Goal: Task Accomplishment & Management: Complete application form

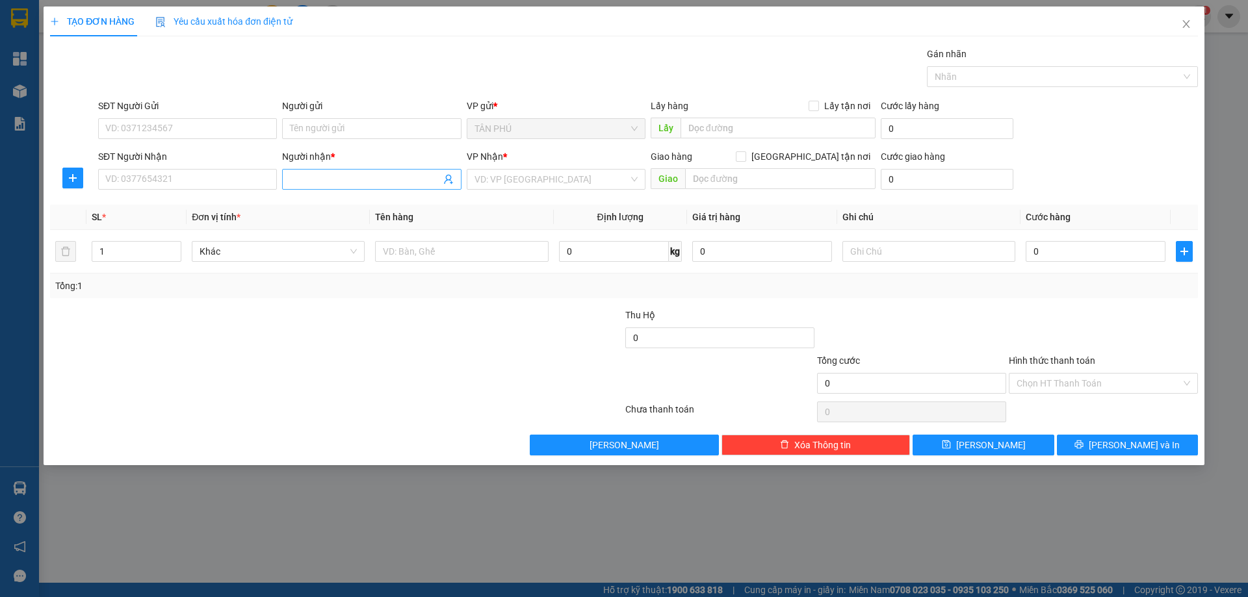
click at [290, 181] on input "Người nhận *" at bounding box center [365, 179] width 150 height 14
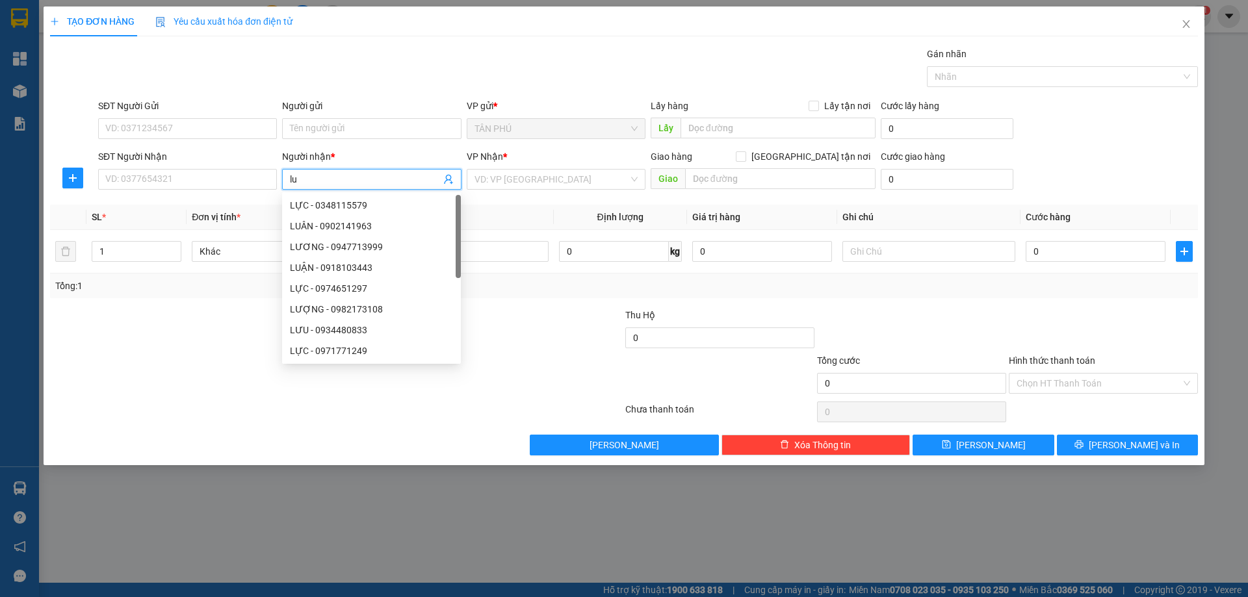
type input "l"
type input "L"
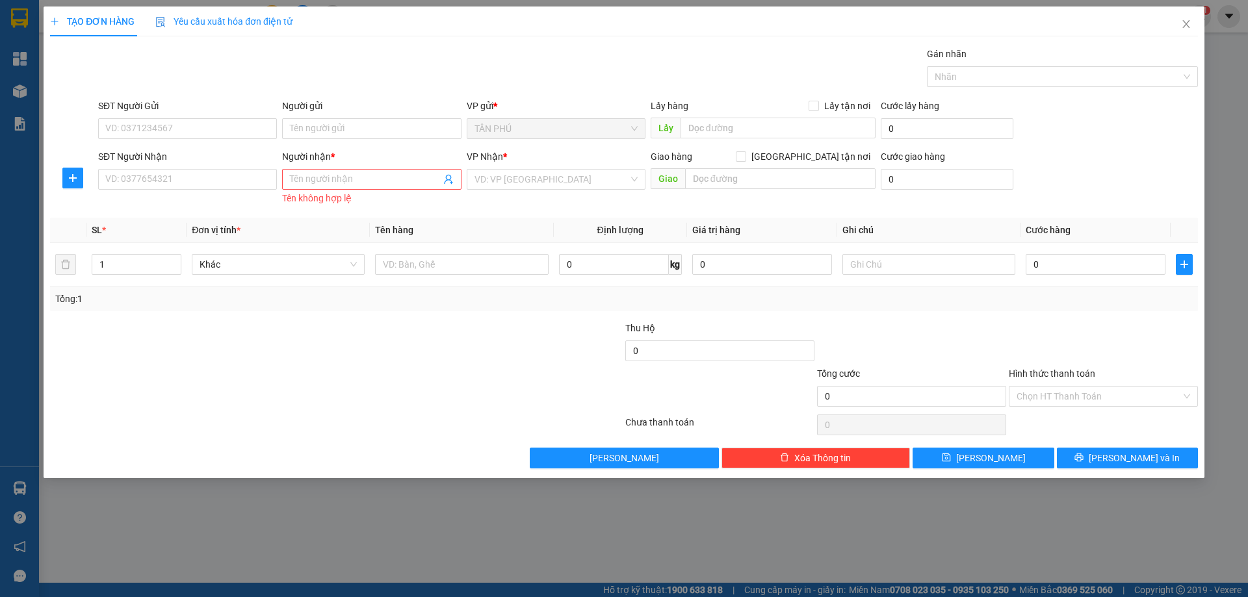
click at [316, 168] on div "Người nhận *" at bounding box center [371, 158] width 179 height 19
click at [313, 172] on div "Người nhận * Tên người nhận Tên không hợp lệ" at bounding box center [371, 178] width 179 height 58
click at [307, 183] on input "Người nhận *" at bounding box center [365, 179] width 150 height 14
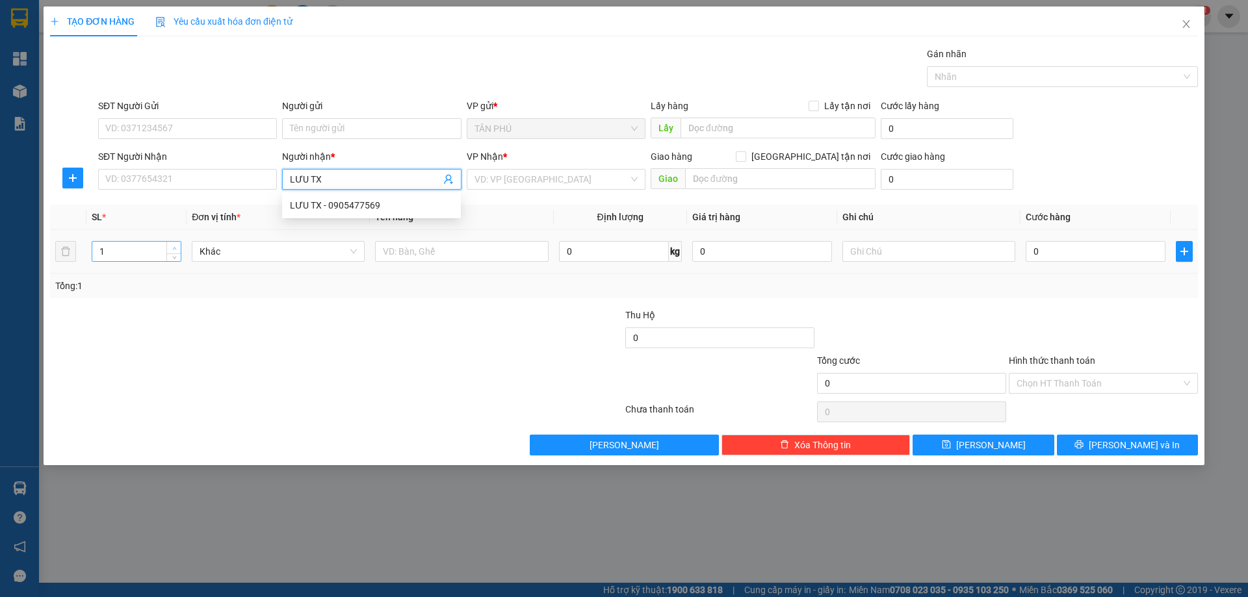
type input "LƯU TX"
click at [176, 248] on icon "up" at bounding box center [174, 248] width 5 height 5
type input "4"
click at [176, 248] on icon "up" at bounding box center [174, 248] width 5 height 5
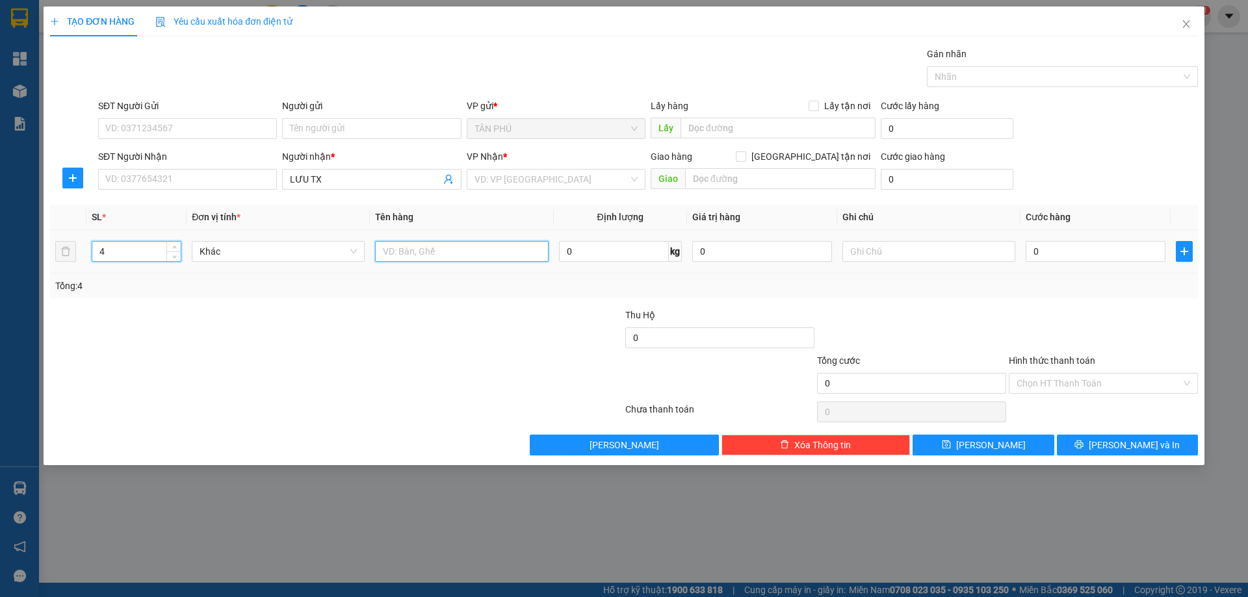
click at [380, 252] on input "text" at bounding box center [461, 251] width 173 height 21
type input "MÁY LẠNH"
click at [482, 177] on input "search" at bounding box center [551, 179] width 154 height 19
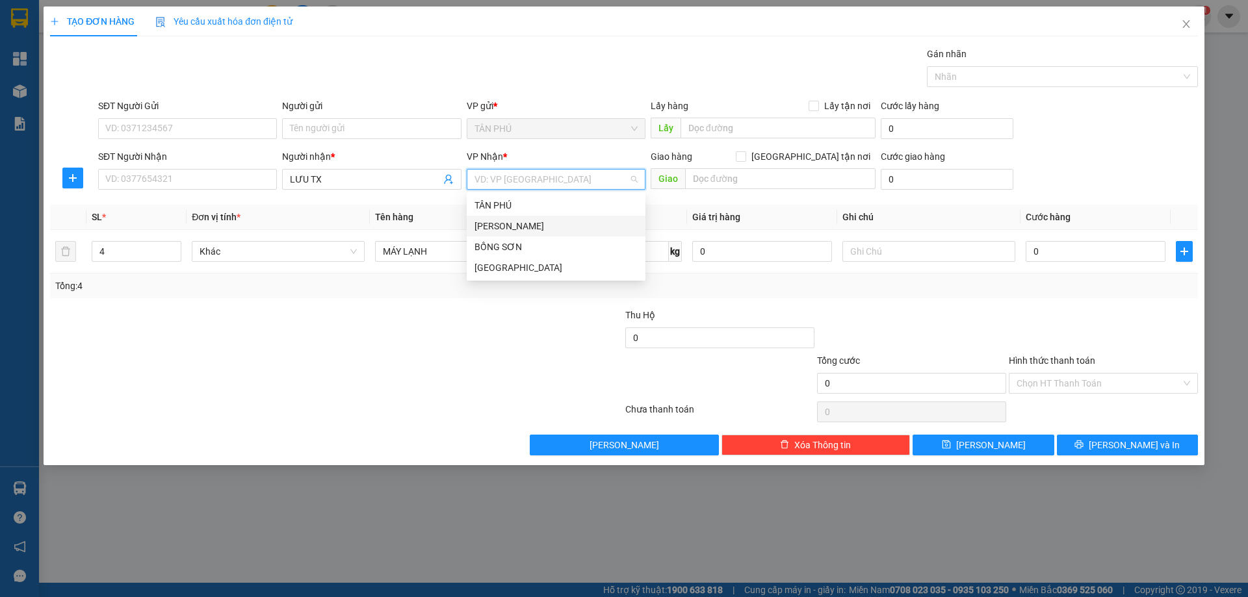
click at [498, 219] on div "[PERSON_NAME]" at bounding box center [555, 226] width 163 height 14
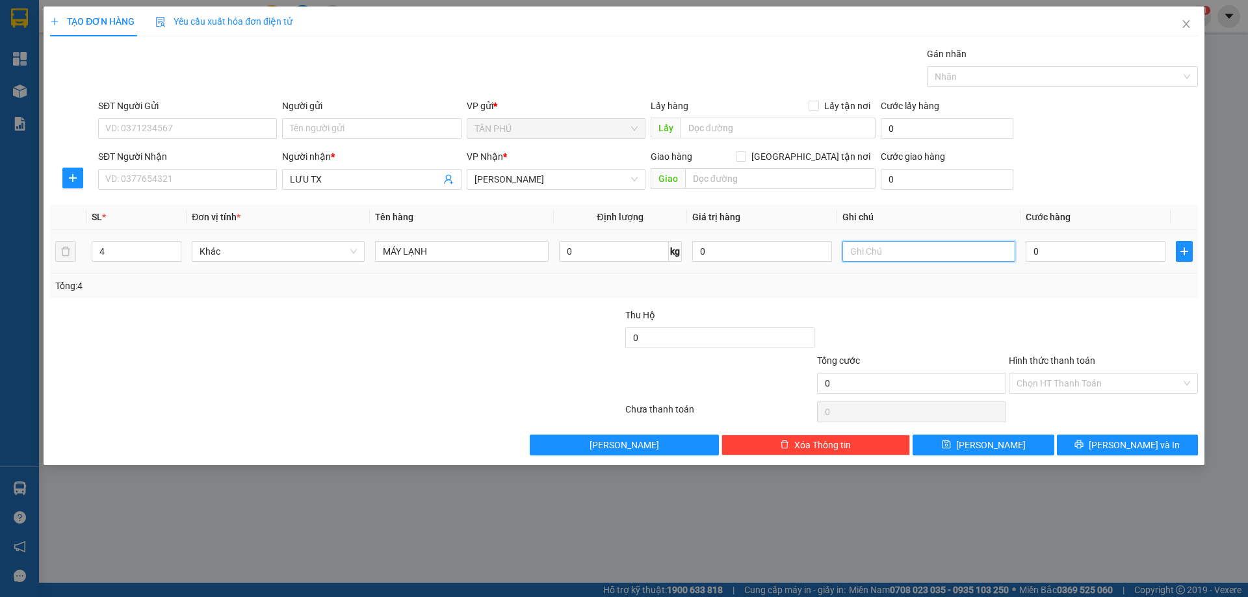
click at [867, 253] on input "text" at bounding box center [928, 251] width 173 height 21
type input "C"
click at [1042, 392] on input "Hình thức thanh toán" at bounding box center [1099, 383] width 164 height 19
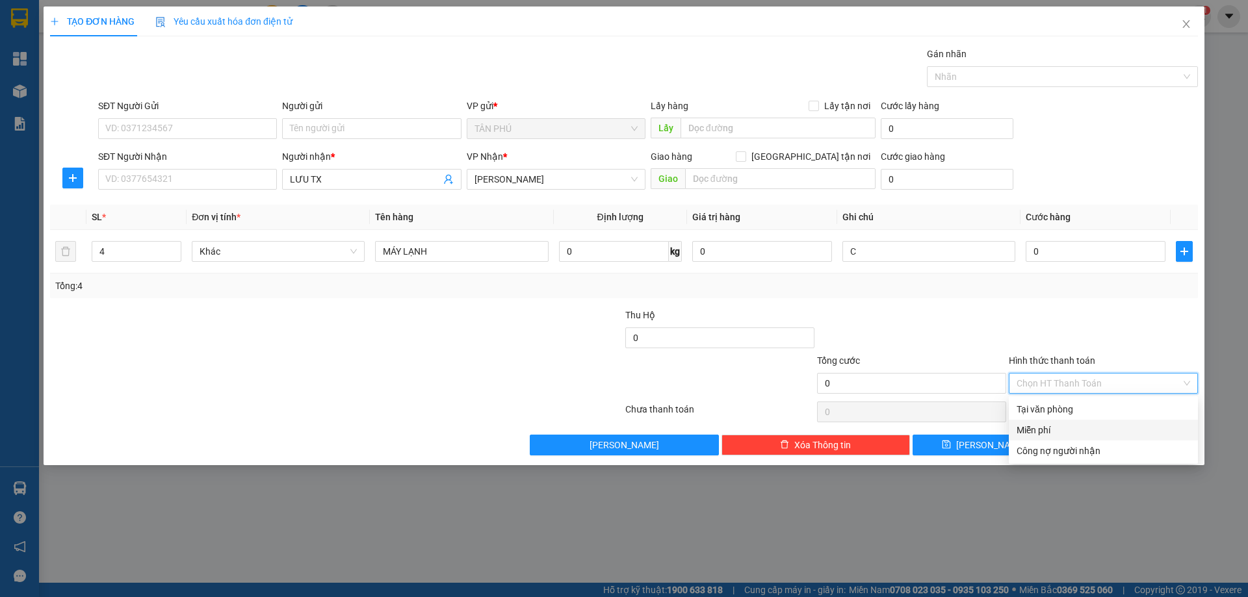
click at [1052, 433] on div "Miễn phí" at bounding box center [1104, 430] width 174 height 14
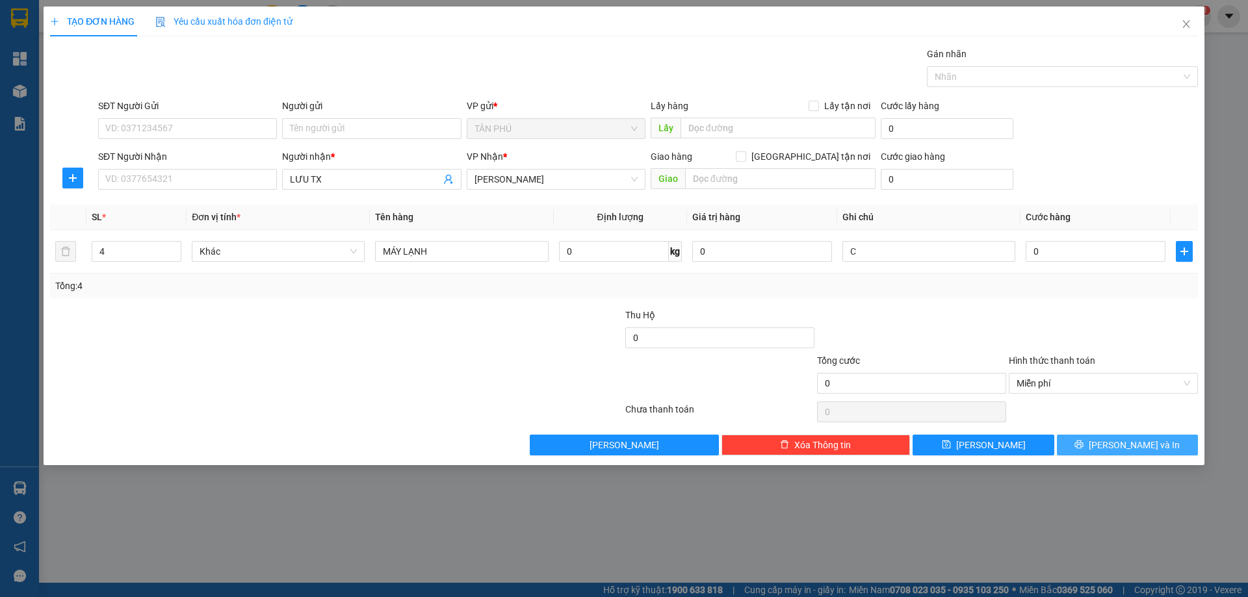
click at [1124, 444] on span "[PERSON_NAME] và In" at bounding box center [1134, 445] width 91 height 14
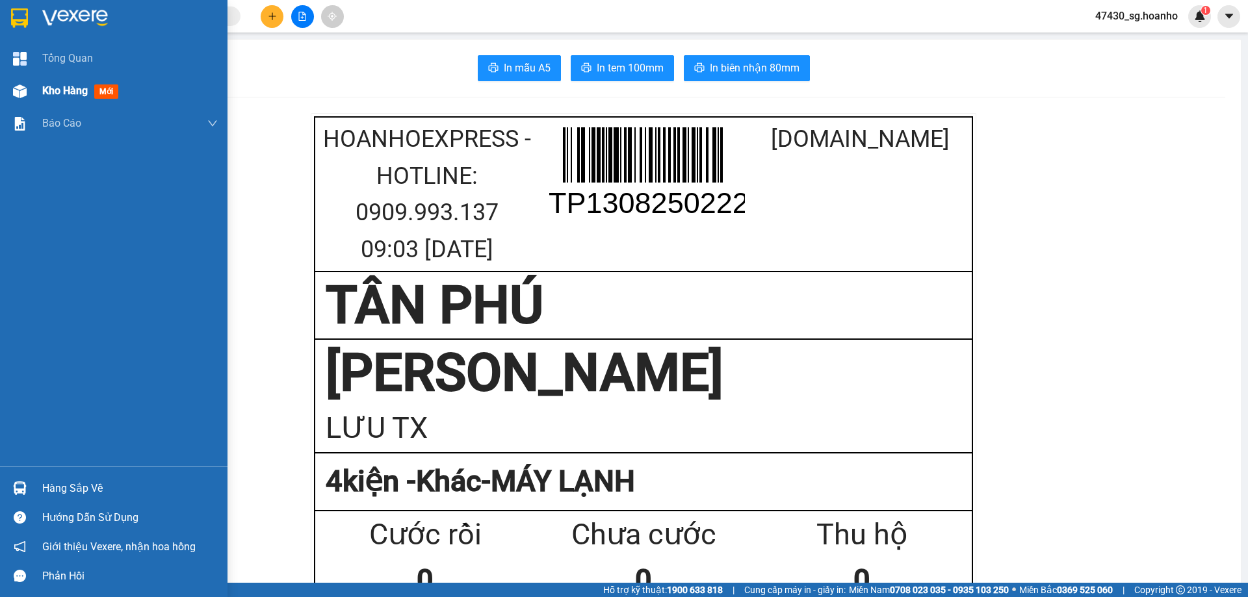
click at [49, 86] on span "Kho hàng" at bounding box center [64, 90] width 45 height 12
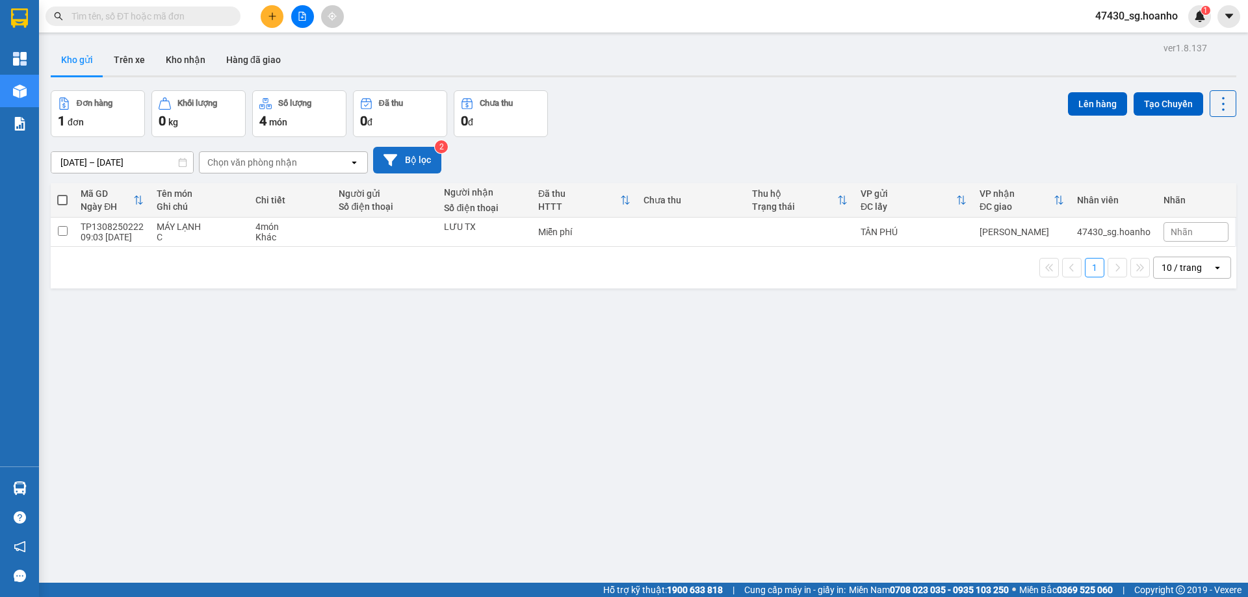
click at [422, 160] on button "Bộ lọc" at bounding box center [407, 160] width 68 height 27
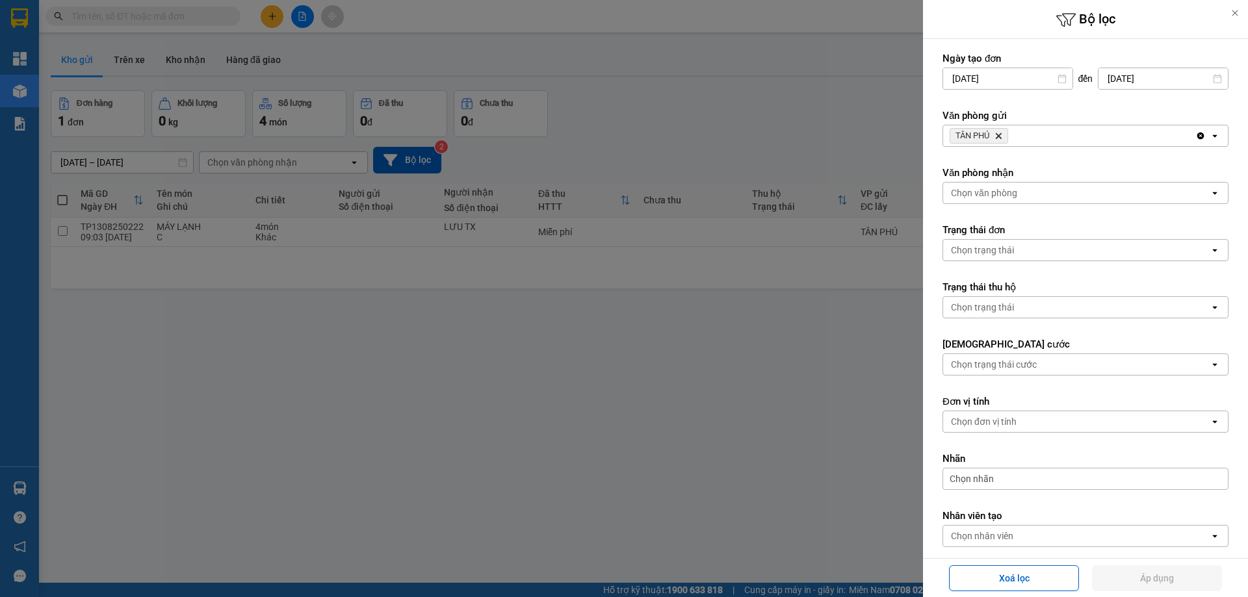
click at [1002, 138] on icon "Delete" at bounding box center [998, 136] width 8 height 8
click at [1004, 138] on div "Chọn văn phòng" at bounding box center [984, 135] width 66 height 13
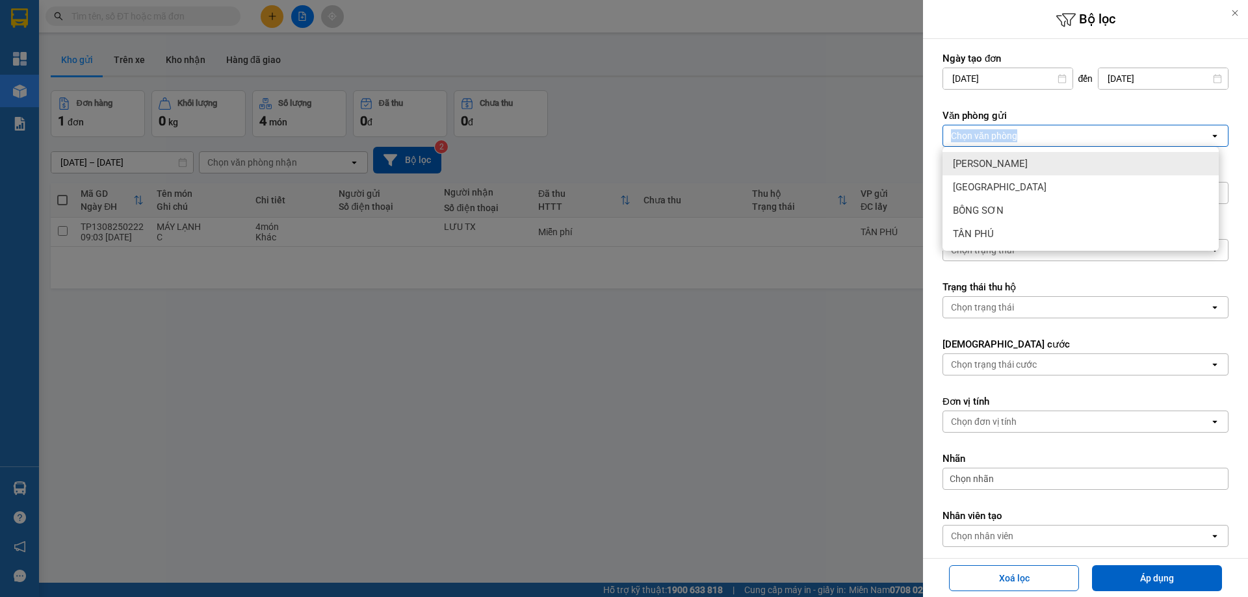
drag, startPoint x: 1004, startPoint y: 138, endPoint x: 1003, endPoint y: 153, distance: 15.0
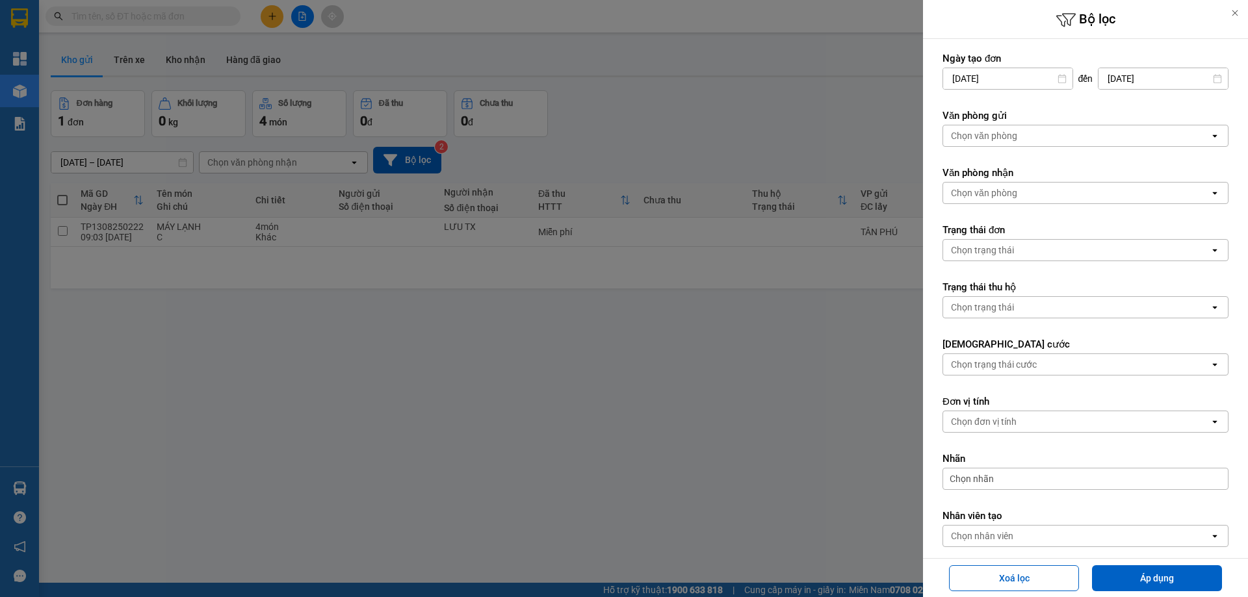
click at [712, 120] on div at bounding box center [624, 298] width 1248 height 597
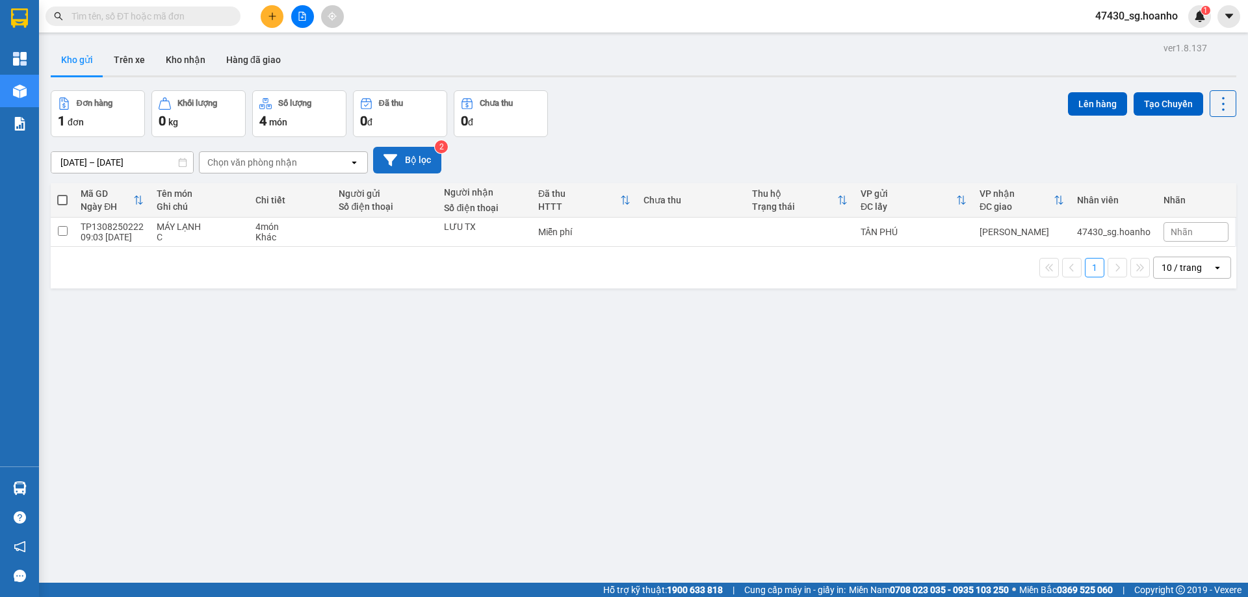
click at [428, 159] on button "Bộ lọc" at bounding box center [407, 160] width 68 height 27
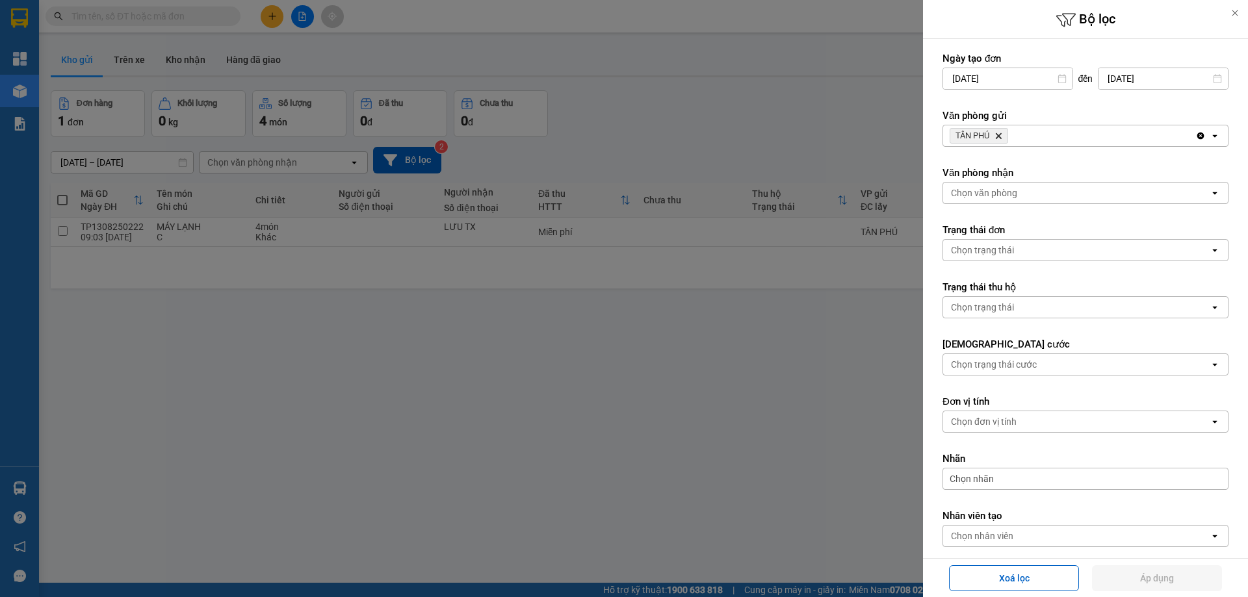
click at [998, 134] on icon "TÂN PHÚ, close by backspace" at bounding box center [999, 136] width 6 height 6
click at [998, 134] on div "Chọn văn phòng" at bounding box center [984, 135] width 66 height 13
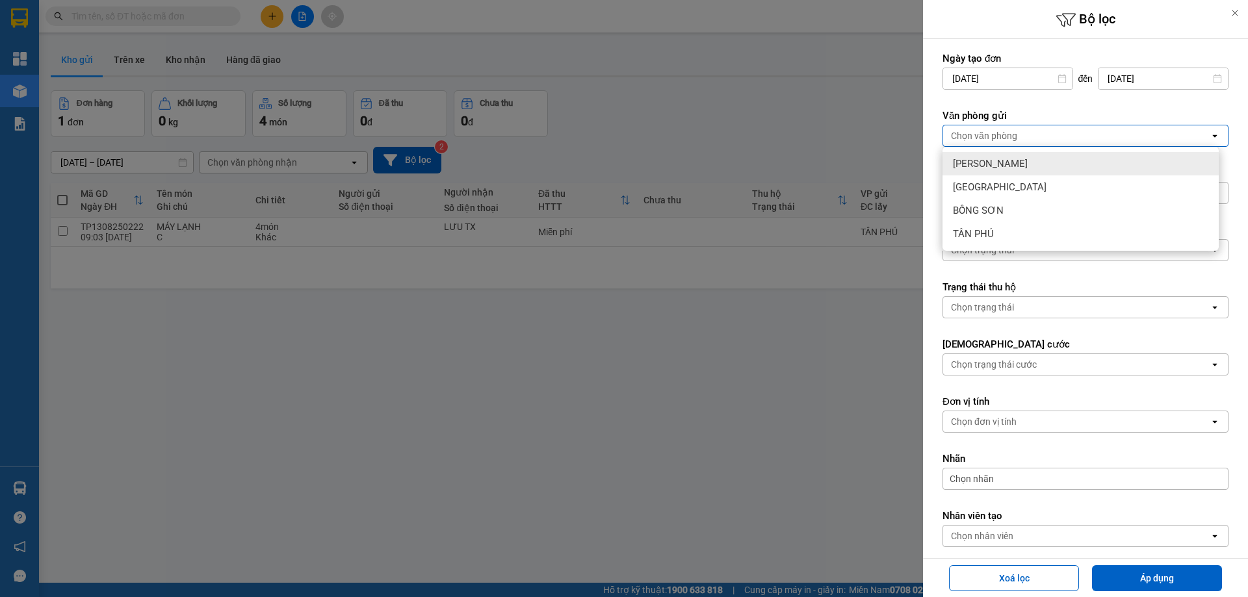
click at [1004, 163] on div "[PERSON_NAME]" at bounding box center [1080, 163] width 276 height 23
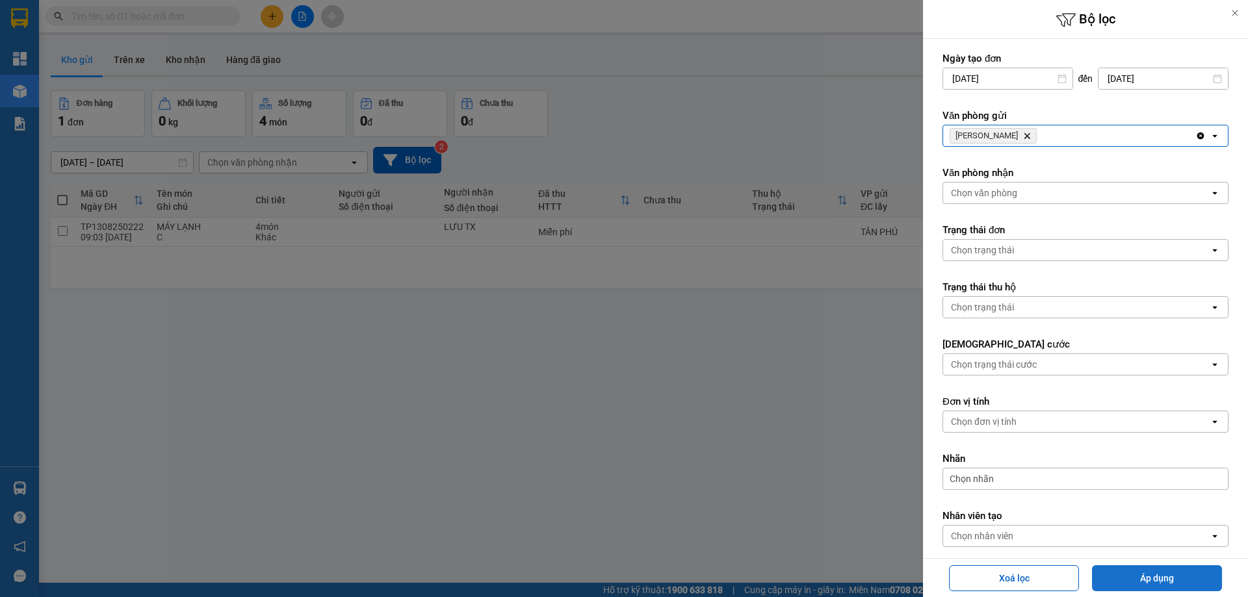
click at [1104, 585] on button "Áp dụng" at bounding box center [1157, 578] width 130 height 26
